Goal: Information Seeking & Learning: Learn about a topic

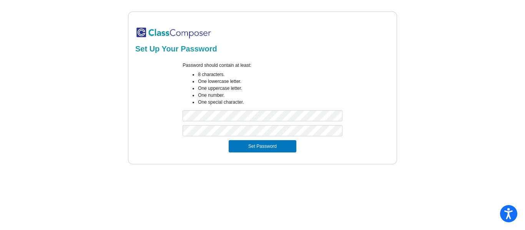
drag, startPoint x: 279, startPoint y: 141, endPoint x: 282, endPoint y: 138, distance: 4.2
click at [279, 141] on button "Set Password" at bounding box center [263, 146] width 68 height 12
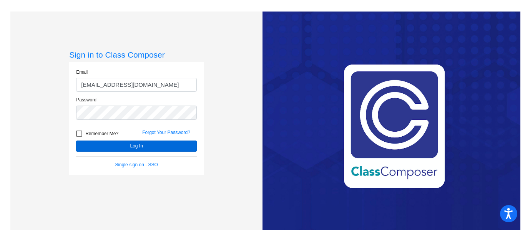
type input "[EMAIL_ADDRESS][DOMAIN_NAME]"
click at [115, 147] on button "Log In" at bounding box center [136, 146] width 121 height 11
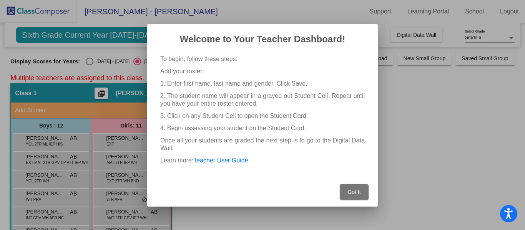
click at [359, 192] on span "Got It" at bounding box center [353, 192] width 13 height 6
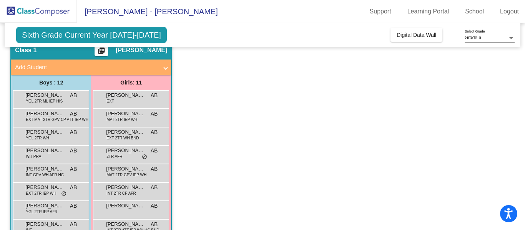
scroll to position [50, 0]
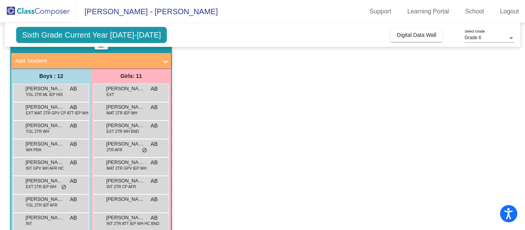
click at [117, 10] on span "[PERSON_NAME] - [PERSON_NAME]" at bounding box center [147, 11] width 141 height 12
click at [123, 33] on span "Sixth Grade Current Year [DATE]-[DATE]" at bounding box center [91, 35] width 151 height 16
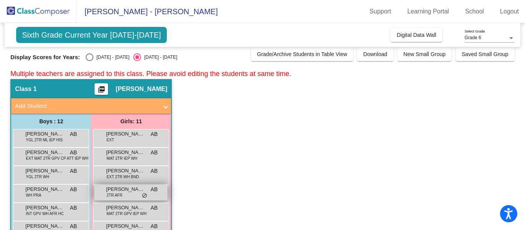
scroll to position [0, 0]
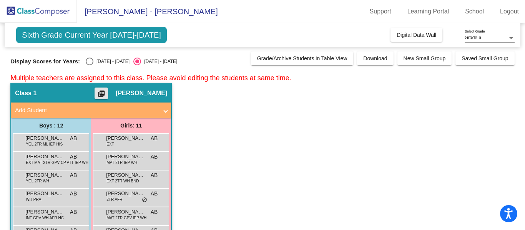
click at [106, 94] on mat-icon "picture_as_pdf" at bounding box center [101, 95] width 9 height 11
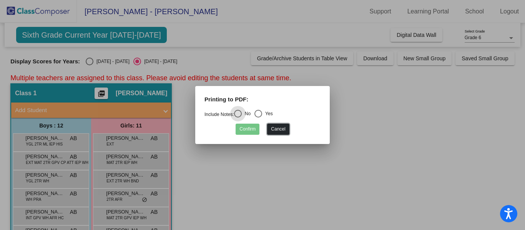
click at [274, 131] on button "Cancel" at bounding box center [278, 129] width 22 height 11
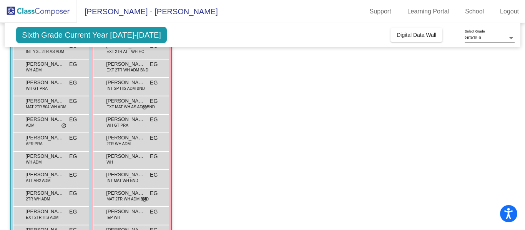
scroll to position [942, 0]
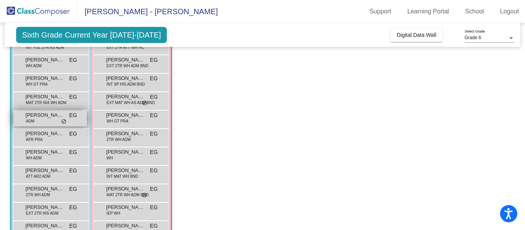
click at [41, 120] on div "[PERSON_NAME] ADM EG lock do_not_disturb_alt" at bounding box center [49, 119] width 73 height 16
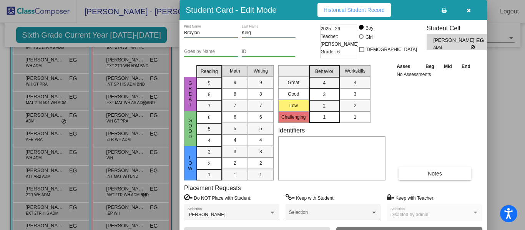
click at [471, 46] on icon at bounding box center [473, 47] width 5 height 5
click at [465, 7] on button "button" at bounding box center [468, 10] width 25 height 14
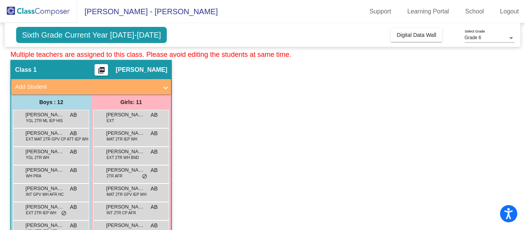
scroll to position [0, 0]
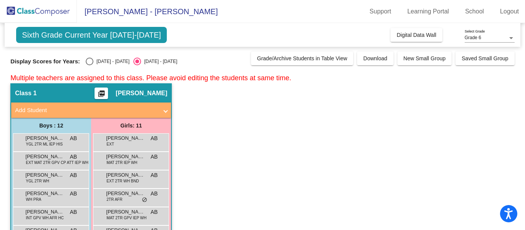
click at [86, 62] on div "Select an option" at bounding box center [90, 62] width 8 height 8
click at [89, 65] on input "[DATE] - [DATE]" at bounding box center [89, 65] width 0 height 0
radio input "true"
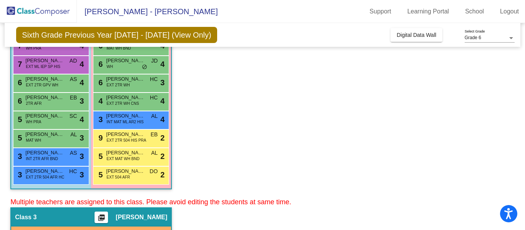
scroll to position [488, 0]
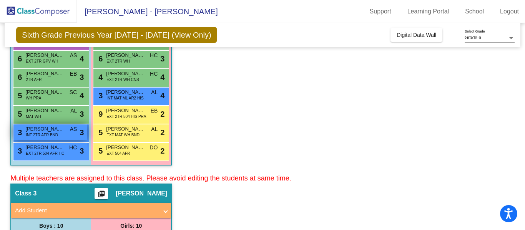
click at [42, 136] on span "INT 2TR AFR BND" at bounding box center [42, 135] width 32 height 6
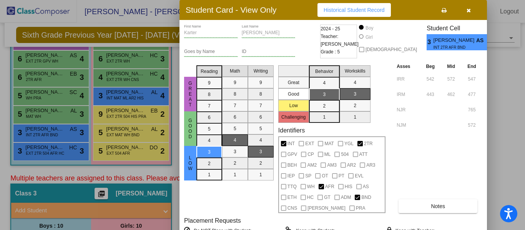
click at [466, 11] on icon "button" at bounding box center [468, 10] width 4 height 5
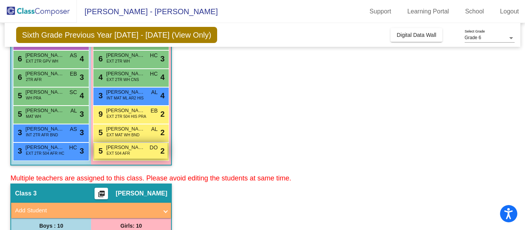
click at [119, 153] on span "EXT 504 AFR" at bounding box center [117, 154] width 23 height 6
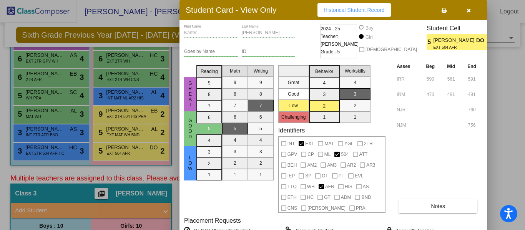
click at [466, 10] on icon "button" at bounding box center [468, 10] width 4 height 5
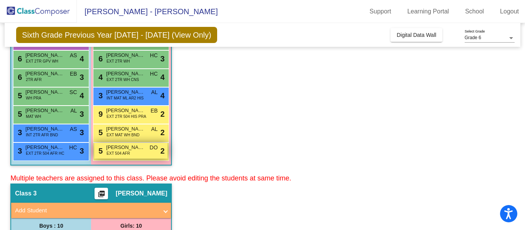
click at [134, 149] on span "[PERSON_NAME]" at bounding box center [125, 148] width 38 height 8
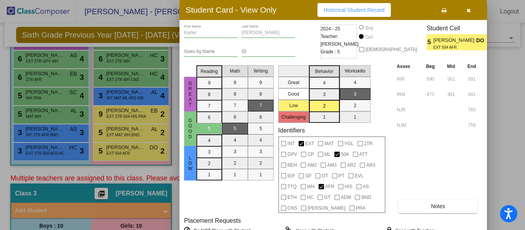
click at [467, 6] on button "button" at bounding box center [468, 10] width 25 height 14
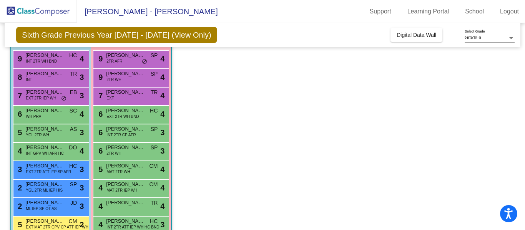
scroll to position [0, 0]
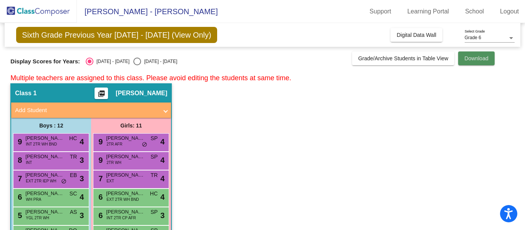
click at [480, 60] on span "Download" at bounding box center [476, 58] width 24 height 6
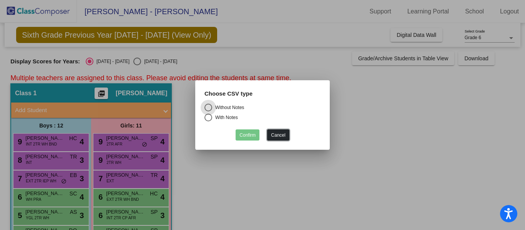
click at [282, 136] on button "Cancel" at bounding box center [278, 134] width 22 height 11
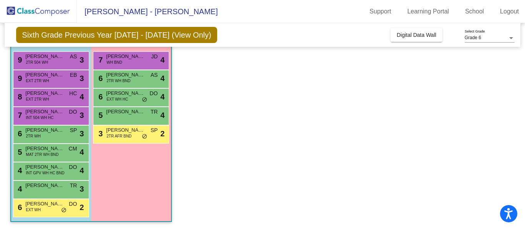
scroll to position [2028, 0]
click at [117, 60] on span "[PERSON_NAME]" at bounding box center [125, 57] width 38 height 8
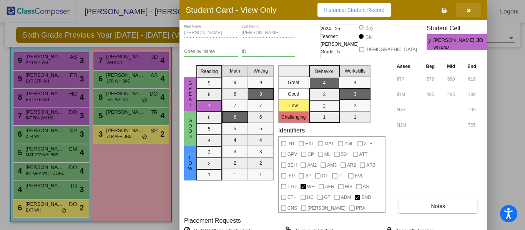
click at [467, 7] on span "button" at bounding box center [468, 10] width 4 height 6
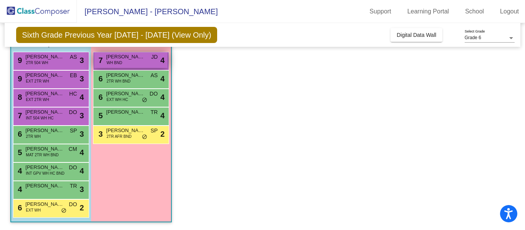
click at [130, 61] on div "7 [PERSON_NAME] WH BND JD lock do_not_disturb_alt 4" at bounding box center [130, 60] width 73 height 16
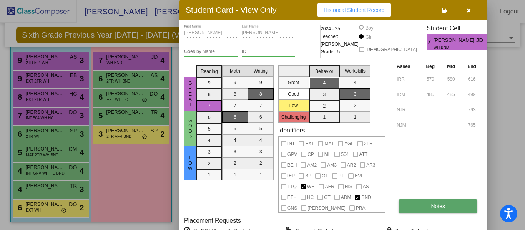
drag, startPoint x: 410, startPoint y: 221, endPoint x: 410, endPoint y: 208, distance: 13.1
click at [410, 206] on button "Notes" at bounding box center [437, 206] width 79 height 14
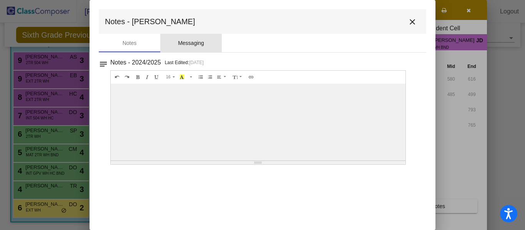
click at [182, 47] on div "Messaging" at bounding box center [191, 43] width 26 height 8
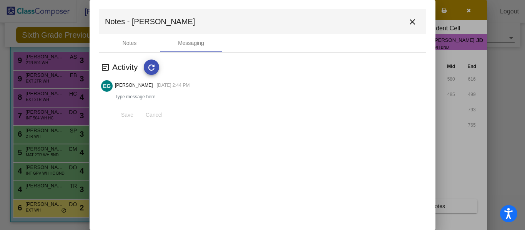
click at [411, 20] on mat-icon "close" at bounding box center [412, 21] width 9 height 9
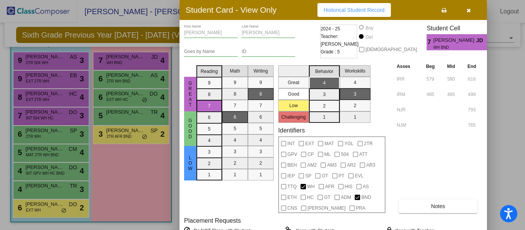
drag, startPoint x: 231, startPoint y: 213, endPoint x: 235, endPoint y: 198, distance: 15.0
click at [235, 198] on mat-selection-list "Math 9 8 7 6 5 4 3 2 1" at bounding box center [235, 137] width 26 height 151
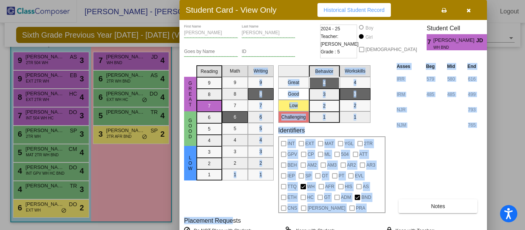
drag, startPoint x: 234, startPoint y: 221, endPoint x: 239, endPoint y: 174, distance: 46.8
click at [234, 198] on div "[PERSON_NAME] First Name [PERSON_NAME] Last Name Goes by Name ID 2024 - 25 Teac…" at bounding box center [333, 149] width 298 height 249
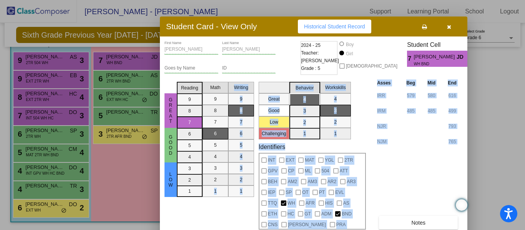
drag, startPoint x: 276, startPoint y: 3, endPoint x: 257, endPoint y: 21, distance: 26.4
click at [257, 21] on div "Student Card - View Only Historical Student Record" at bounding box center [313, 27] width 307 height 20
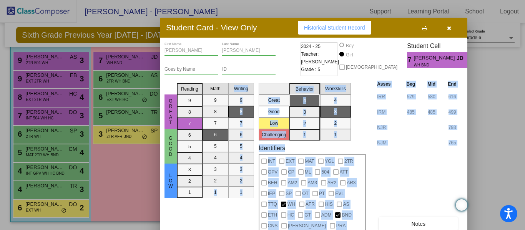
click at [447, 30] on icon "button" at bounding box center [449, 27] width 4 height 5
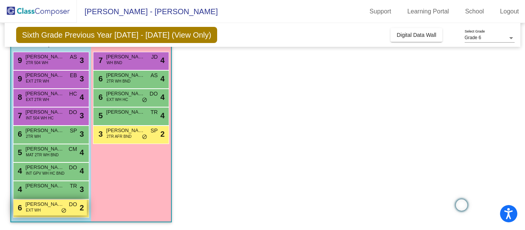
click at [47, 209] on div "6 [PERSON_NAME] EXT WH DO lock do_not_disturb_alt 2" at bounding box center [49, 208] width 73 height 16
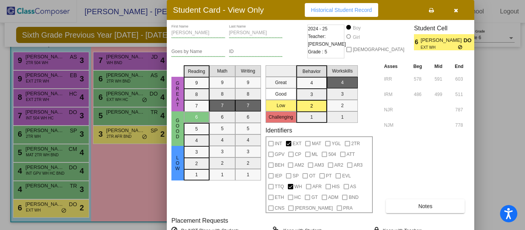
drag, startPoint x: 269, startPoint y: 11, endPoint x: 257, endPoint y: 11, distance: 12.7
click at [257, 11] on h3 "Student Card - View Only" at bounding box center [218, 10] width 91 height 10
click at [455, 12] on icon "button" at bounding box center [456, 10] width 4 height 5
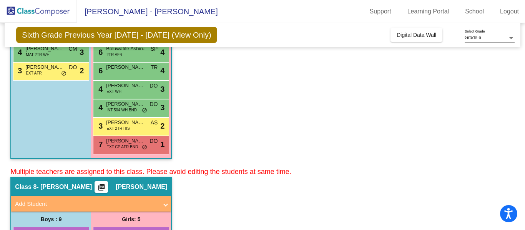
scroll to position [1852, 0]
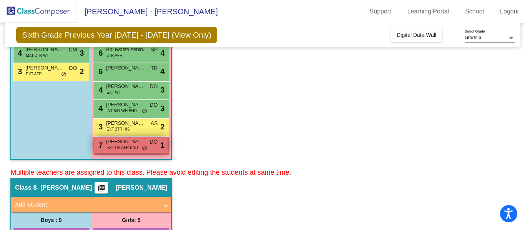
click at [119, 150] on span "EXT CP AFR BND" at bounding box center [122, 148] width 32 height 6
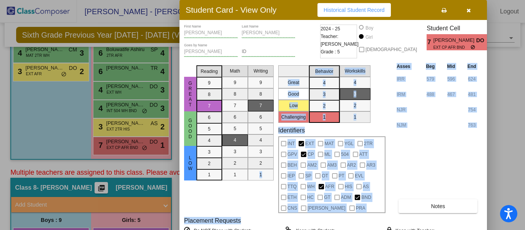
drag, startPoint x: 254, startPoint y: 218, endPoint x: 254, endPoint y: 179, distance: 38.8
click at [252, 178] on div "[PERSON_NAME] First Name [PERSON_NAME] Last Name [PERSON_NAME] Goes by Name ID …" at bounding box center [333, 149] width 298 height 249
click at [434, 133] on div "Asses Beg Mid End IRR 579 596 624 IRM 488 467 481 NJR 754 NJM 763 Notes" at bounding box center [439, 137] width 88 height 151
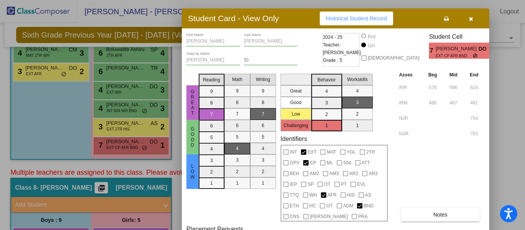
drag, startPoint x: 270, startPoint y: 10, endPoint x: 272, endPoint y: 19, distance: 8.8
click at [272, 19] on h3 "Student Card - View Only" at bounding box center [233, 18] width 91 height 10
click at [471, 21] on icon "button" at bounding box center [471, 18] width 4 height 5
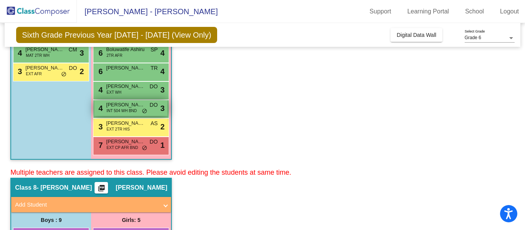
click at [129, 104] on span "[PERSON_NAME]" at bounding box center [125, 105] width 38 height 8
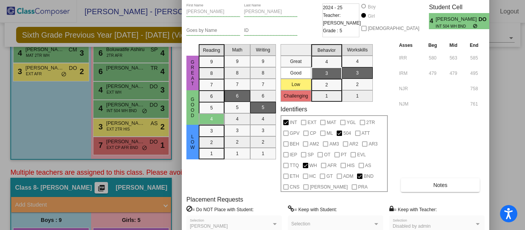
drag, startPoint x: 278, startPoint y: 10, endPoint x: 287, endPoint y: 7, distance: 9.7
click at [280, 0] on html "Accessibility Screen-Reader Guide, Feedback, and Issue Reporting | New window […" at bounding box center [262, 115] width 525 height 230
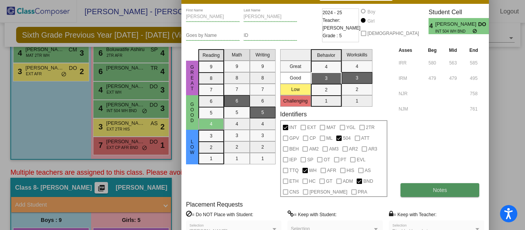
click at [433, 191] on span "Notes" at bounding box center [440, 190] width 14 height 6
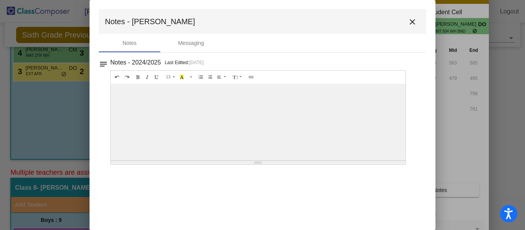
click at [412, 21] on mat-icon "close" at bounding box center [412, 21] width 9 height 9
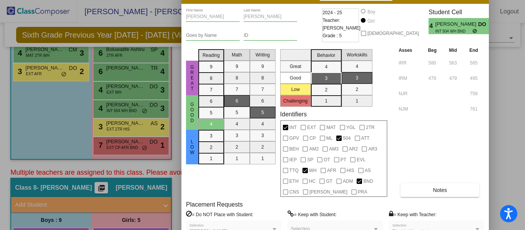
click at [296, 7] on div "[PERSON_NAME] First Name [PERSON_NAME] Last Name Goes by Name ID 2024 - 25 Teac…" at bounding box center [334, 133] width 307 height 259
drag, startPoint x: 297, startPoint y: 11, endPoint x: 299, endPoint y: 23, distance: 12.1
click at [299, 24] on div "[PERSON_NAME] First Name [PERSON_NAME] Last Name Goes by Name ID 2024 - 25 Teac…" at bounding box center [334, 133] width 307 height 259
click at [314, 22] on div "[PERSON_NAME] First Name [PERSON_NAME] Last Name" at bounding box center [253, 17] width 134 height 19
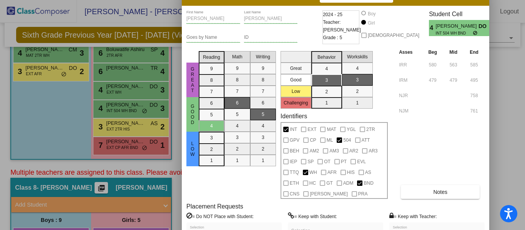
drag, startPoint x: 303, startPoint y: 4, endPoint x: 303, endPoint y: 18, distance: 14.2
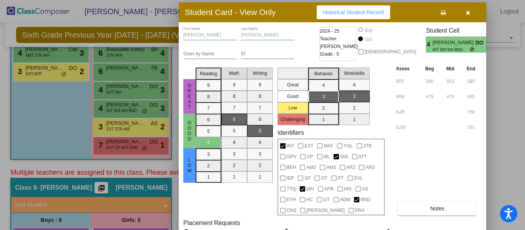
click at [467, 12] on icon "button" at bounding box center [468, 12] width 4 height 5
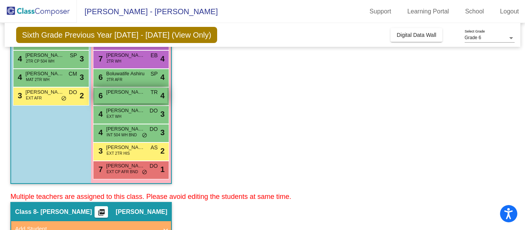
scroll to position [1827, 0]
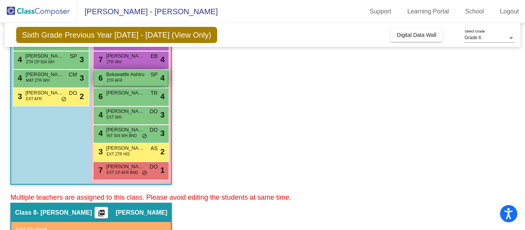
click at [136, 81] on div "6 Boluwatife Ashiru 2TR AFR SP lock do_not_disturb_alt 4" at bounding box center [130, 78] width 73 height 16
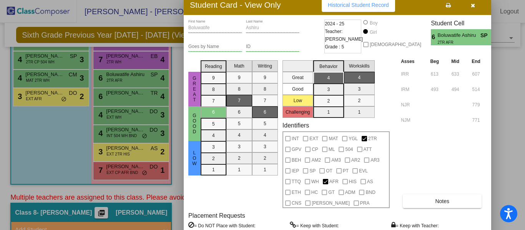
drag, startPoint x: 278, startPoint y: 12, endPoint x: 282, endPoint y: 7, distance: 6.5
click at [282, 7] on div "Student Card - View Only Historical Student Record" at bounding box center [337, 5] width 307 height 20
click at [469, 3] on button "button" at bounding box center [472, 5] width 25 height 14
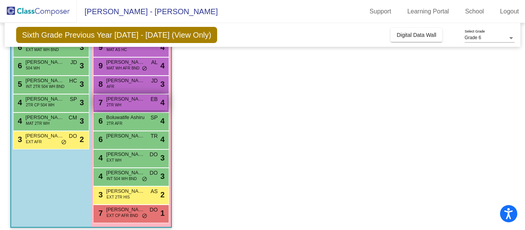
scroll to position [1783, 0]
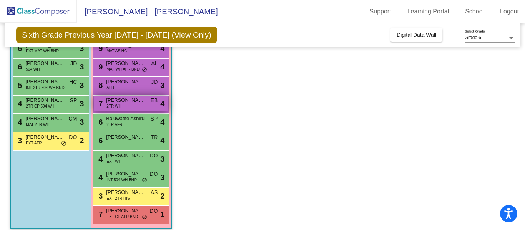
click at [126, 110] on div "7 [PERSON_NAME] 2TR WH EB lock do_not_disturb_alt 4" at bounding box center [130, 104] width 73 height 16
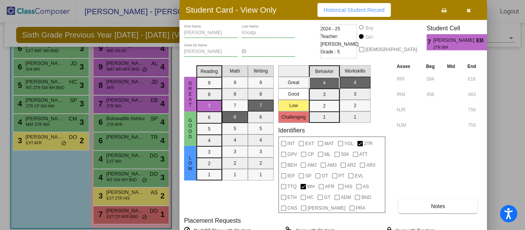
click at [468, 12] on icon "button" at bounding box center [468, 10] width 4 height 5
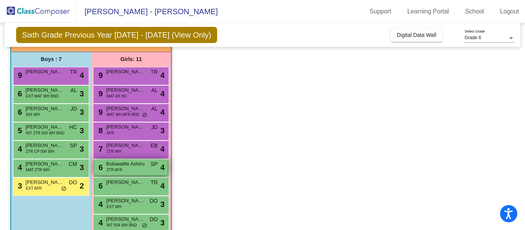
scroll to position [1717, 0]
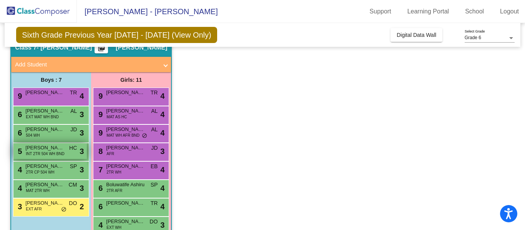
click at [54, 155] on span "INT 2TR 504 WH BND" at bounding box center [45, 154] width 38 height 6
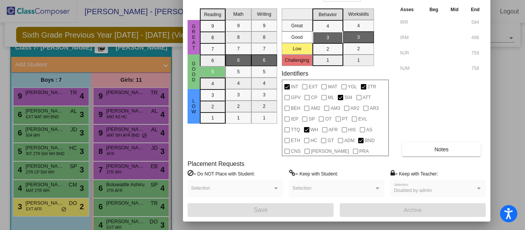
drag, startPoint x: 282, startPoint y: 10, endPoint x: 285, endPoint y: -43, distance: 53.9
click at [285, 0] on html "Accessibility Screen-Reader Guide, Feedback, and Issue Reporting | New window […" at bounding box center [262, 115] width 525 height 230
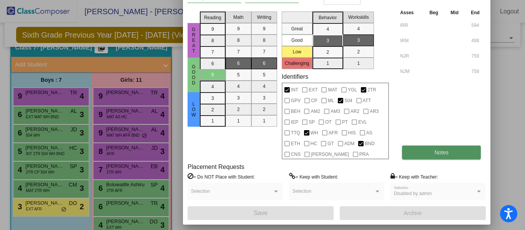
click at [436, 154] on span "Notes" at bounding box center [441, 152] width 14 height 6
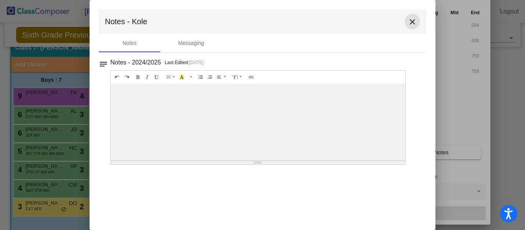
click at [415, 20] on mat-icon "close" at bounding box center [412, 21] width 9 height 9
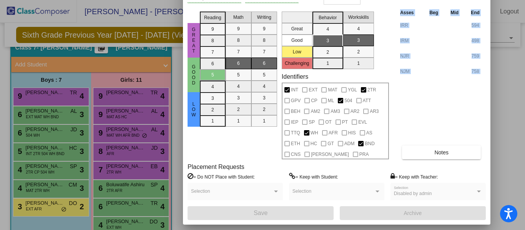
drag, startPoint x: 420, startPoint y: 96, endPoint x: 394, endPoint y: 140, distance: 51.5
click at [401, 151] on div "Asses Beg Mid End IRR 594 IRM 498 NJR 759 NJM 758 Notes" at bounding box center [442, 83] width 88 height 151
drag, startPoint x: 522, startPoint y: 176, endPoint x: 325, endPoint y: 3, distance: 262.4
click at [519, 149] on div at bounding box center [262, 115] width 525 height 230
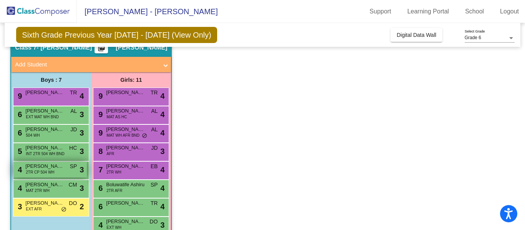
click at [51, 173] on span "2TR CP 504 WH" at bounding box center [40, 172] width 28 height 6
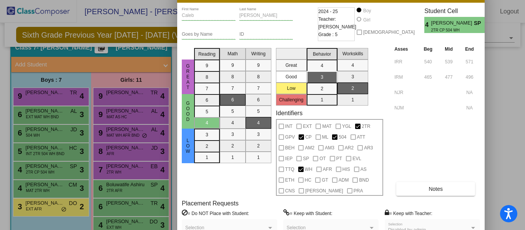
drag, startPoint x: 260, startPoint y: 11, endPoint x: 237, endPoint y: 35, distance: 32.9
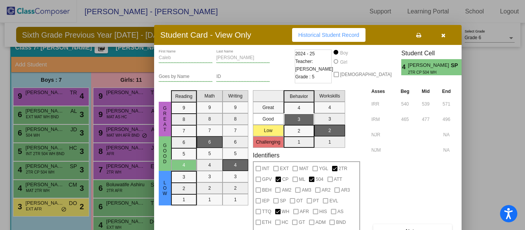
click at [444, 35] on icon "button" at bounding box center [443, 35] width 4 height 5
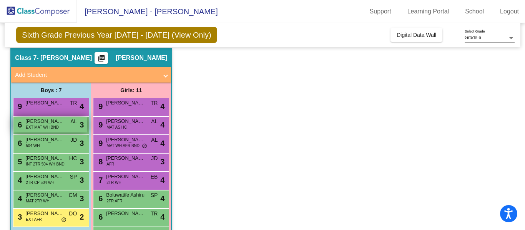
scroll to position [1705, 0]
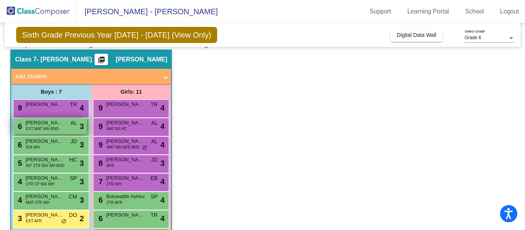
click at [54, 129] on span "EXT MAT WH BND" at bounding box center [42, 129] width 33 height 6
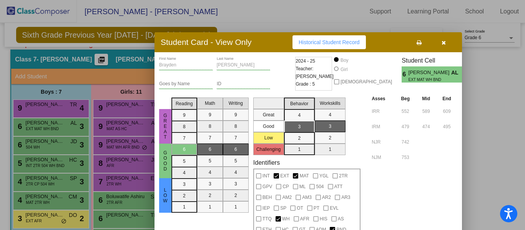
drag, startPoint x: 278, startPoint y: 13, endPoint x: 253, endPoint y: 47, distance: 42.7
click at [252, 48] on div "Student Card - View Only Historical Student Record" at bounding box center [307, 42] width 307 height 20
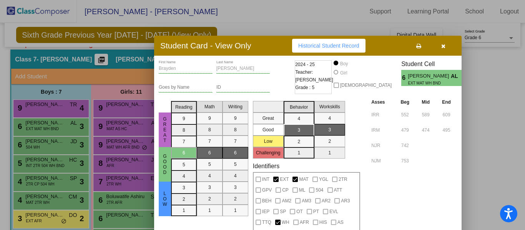
drag, startPoint x: 443, startPoint y: 45, endPoint x: 422, endPoint y: 49, distance: 21.0
click at [443, 45] on icon "button" at bounding box center [443, 45] width 4 height 5
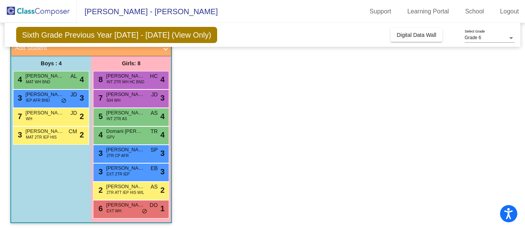
scroll to position [1507, 0]
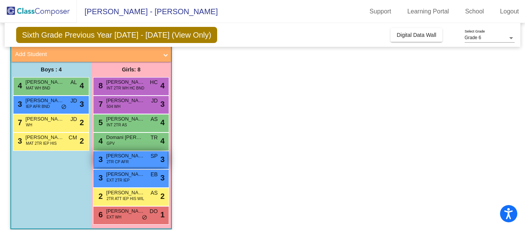
click at [128, 160] on div "3 [PERSON_NAME] 2TR CP AFR SP lock do_not_disturb_alt 3" at bounding box center [130, 159] width 73 height 16
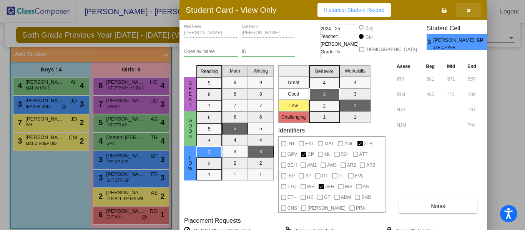
click at [467, 12] on icon "button" at bounding box center [468, 10] width 4 height 5
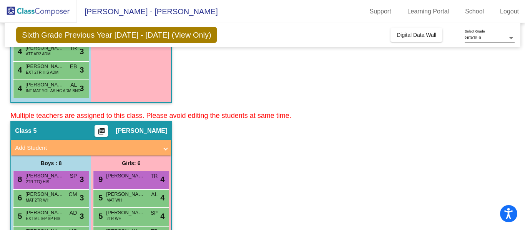
scroll to position [1195, 0]
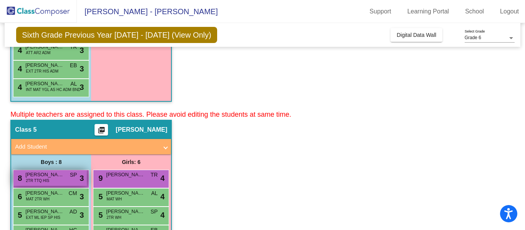
click at [39, 180] on span "2TR TTQ HIS" at bounding box center [37, 181] width 23 height 6
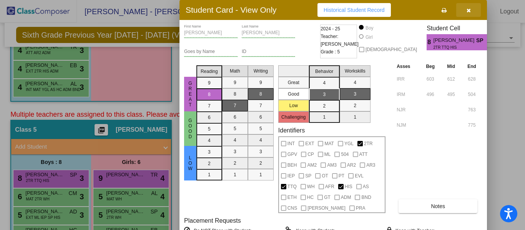
click at [471, 12] on button "button" at bounding box center [468, 10] width 25 height 14
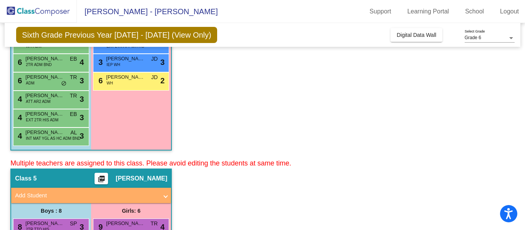
scroll to position [1142, 0]
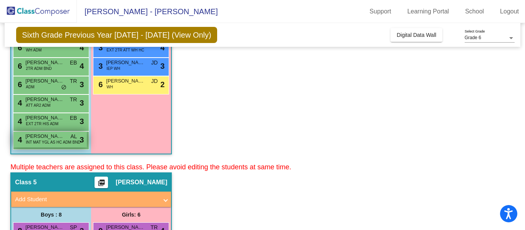
click at [43, 143] on span "INT MAT YGL AS HC ADM BND" at bounding box center [53, 142] width 55 height 6
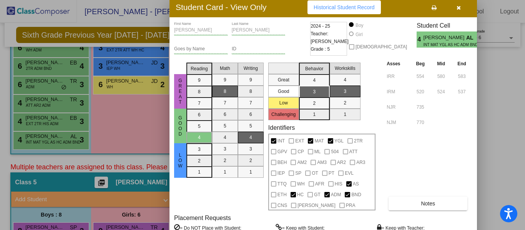
drag, startPoint x: 266, startPoint y: 5, endPoint x: 271, endPoint y: 22, distance: 17.3
click at [266, 12] on h3 "Student Card - View Only" at bounding box center [221, 7] width 91 height 10
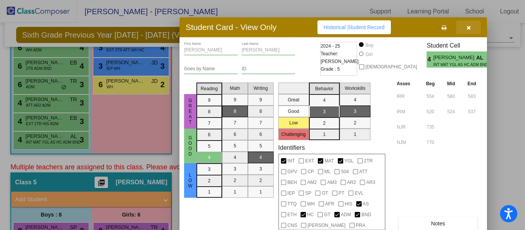
drag, startPoint x: 469, startPoint y: 29, endPoint x: 440, endPoint y: 42, distance: 32.2
click at [469, 30] on icon "button" at bounding box center [468, 27] width 4 height 5
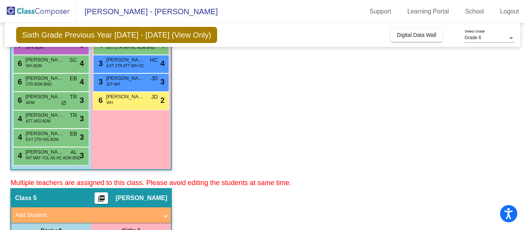
scroll to position [1113, 0]
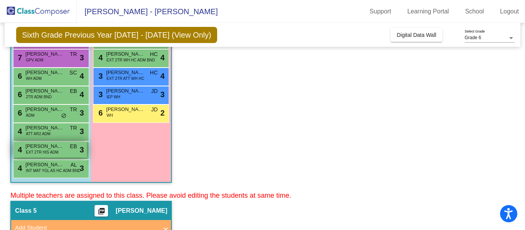
click at [55, 151] on span "EXT 2TR HIS ADM" at bounding box center [42, 152] width 33 height 6
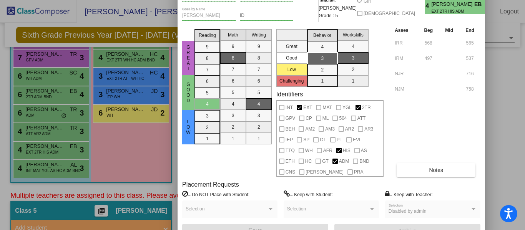
drag, startPoint x: 272, startPoint y: 9, endPoint x: 275, endPoint y: 4, distance: 5.3
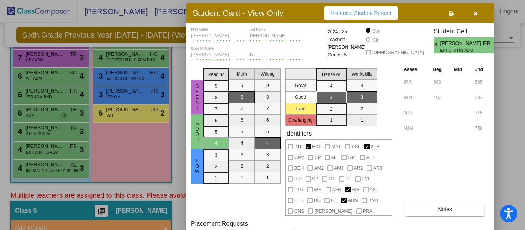
drag, startPoint x: 250, startPoint y: 5, endPoint x: 262, endPoint y: 14, distance: 15.0
click at [255, 13] on h3 "Student Card - View Only" at bounding box center [237, 13] width 91 height 10
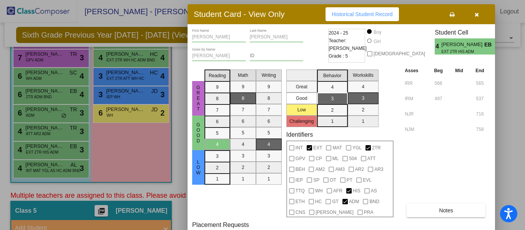
click at [475, 15] on icon "button" at bounding box center [476, 14] width 4 height 5
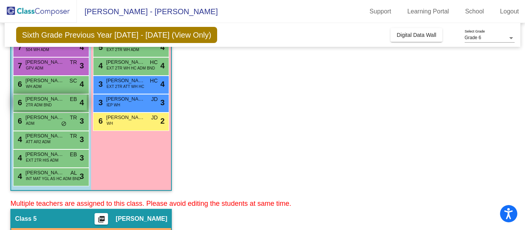
scroll to position [1102, 0]
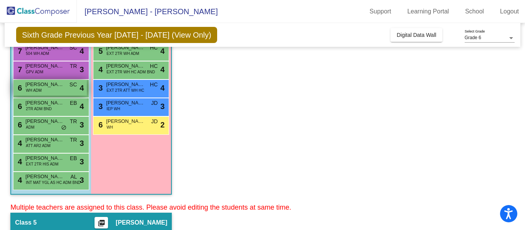
click at [54, 92] on div "6 [PERSON_NAME] [PERSON_NAME] ADM SC lock do_not_disturb_alt 4" at bounding box center [49, 88] width 73 height 16
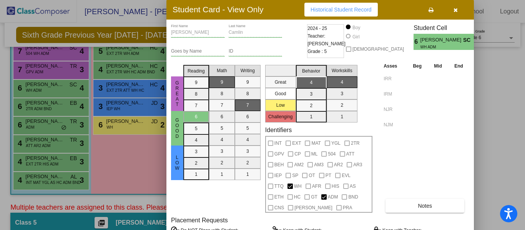
drag, startPoint x: 279, startPoint y: 8, endPoint x: 265, endPoint y: 8, distance: 13.1
click at [265, 8] on div "Student Card - View Only Historical Student Record" at bounding box center [319, 10] width 307 height 20
click at [457, 11] on icon "button" at bounding box center [455, 9] width 4 height 5
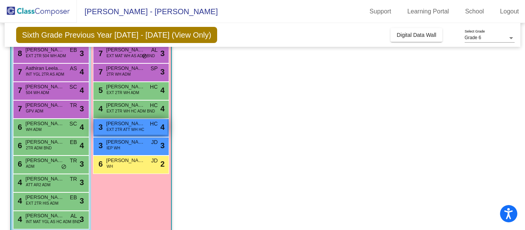
scroll to position [1062, 0]
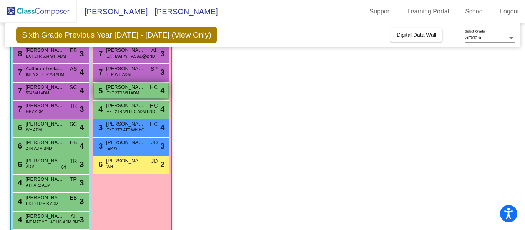
click at [131, 95] on span "EXT 2TR WH ADM" at bounding box center [122, 93] width 33 height 6
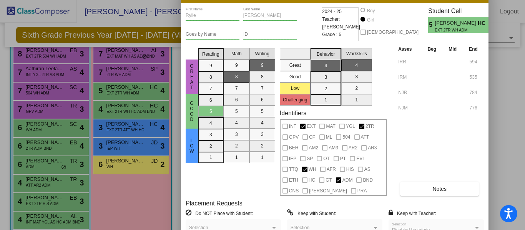
drag, startPoint x: 270, startPoint y: 12, endPoint x: 368, endPoint y: 0, distance: 99.0
click at [272, 0] on html "Accessibility Screen-Reader Guide, Feedback, and Issue Reporting | New window […" at bounding box center [262, 115] width 525 height 230
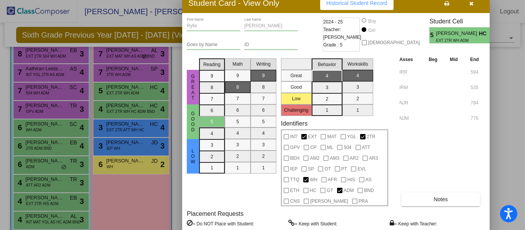
drag, startPoint x: 253, startPoint y: 3, endPoint x: 254, endPoint y: 22, distance: 18.5
click at [254, 13] on div "Student Card - View Only Historical Student Record" at bounding box center [335, 3] width 307 height 20
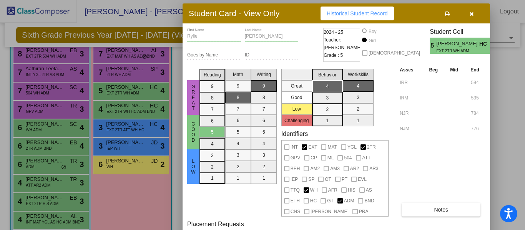
click at [473, 15] on icon "button" at bounding box center [472, 13] width 4 height 5
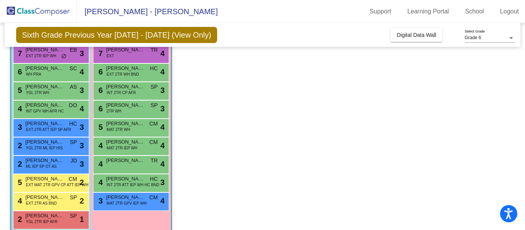
scroll to position [416, 0]
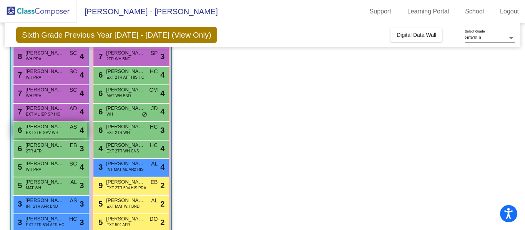
click at [61, 132] on div "6 [PERSON_NAME] EXT 2TR GPV WH AS lock do_not_disturb_alt 4" at bounding box center [49, 130] width 73 height 16
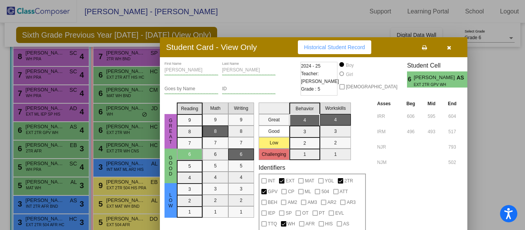
drag, startPoint x: 281, startPoint y: 14, endPoint x: 263, endPoint y: 50, distance: 39.5
click at [261, 51] on div "Student Card - View Only Historical Student Record" at bounding box center [313, 47] width 307 height 20
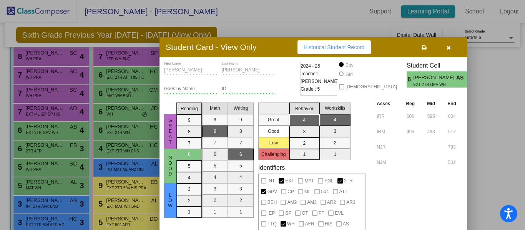
drag, startPoint x: 450, startPoint y: 47, endPoint x: 408, endPoint y: 15, distance: 53.2
click at [450, 47] on icon "button" at bounding box center [448, 47] width 4 height 5
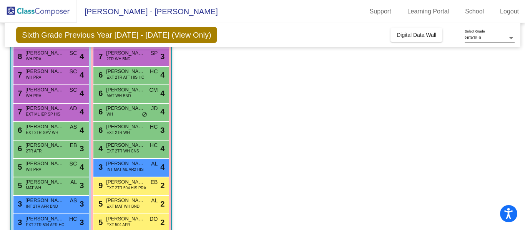
click at [288, 120] on app-classroom "Class 2 picture_as_pdf [PERSON_NAME] Add Student First Name Last Name Student I…" at bounding box center [262, 103] width 504 height 284
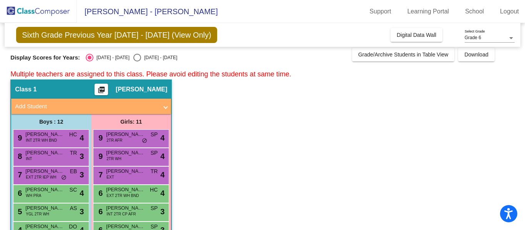
scroll to position [0, 0]
